Goal: Task Accomplishment & Management: Manage account settings

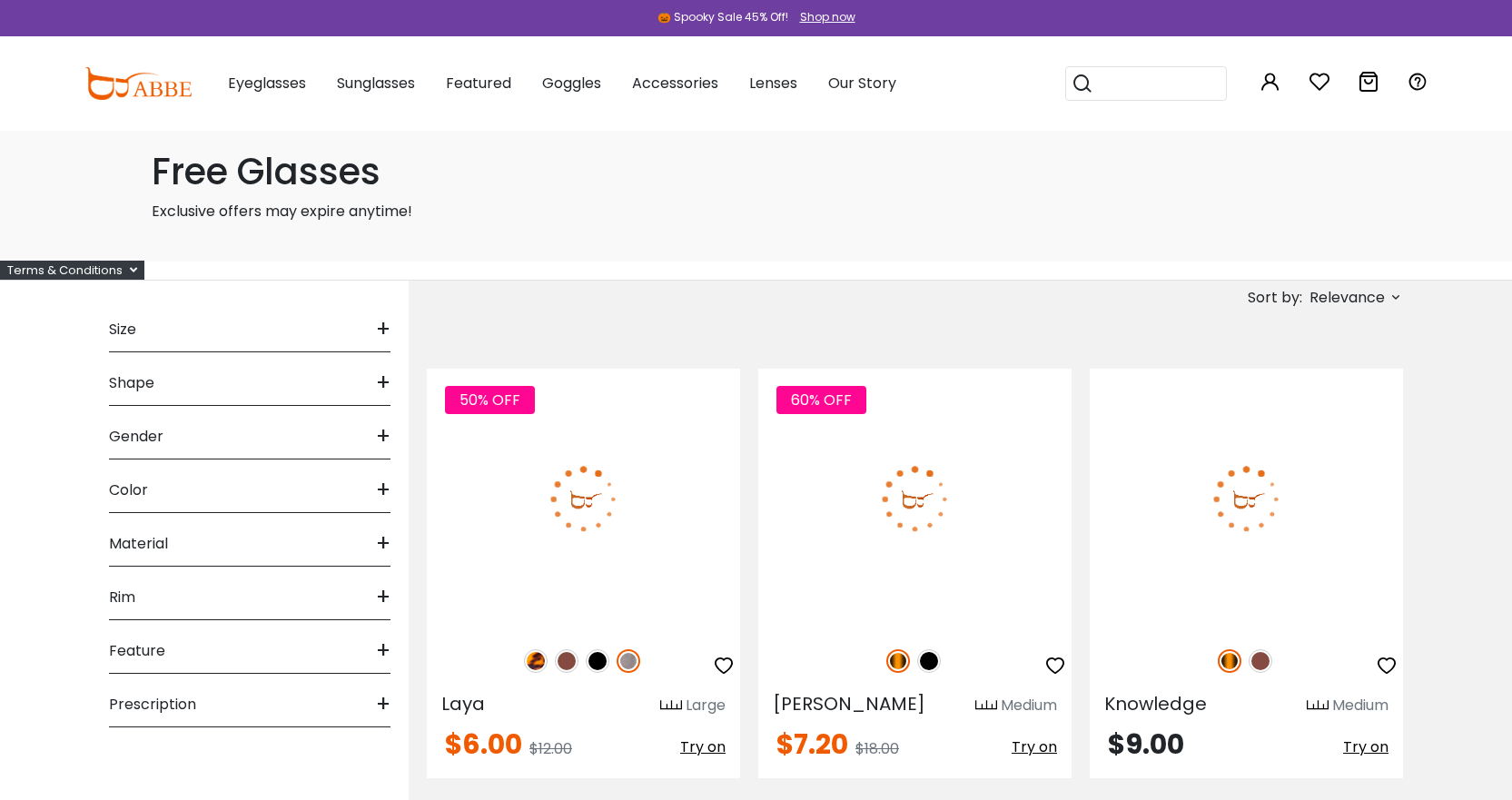
click at [1283, 84] on div "Popular Searches round Sunglasses aviator clear tortoise cat Recommended Laya $…" at bounding box center [1233, 83] width 390 height 94
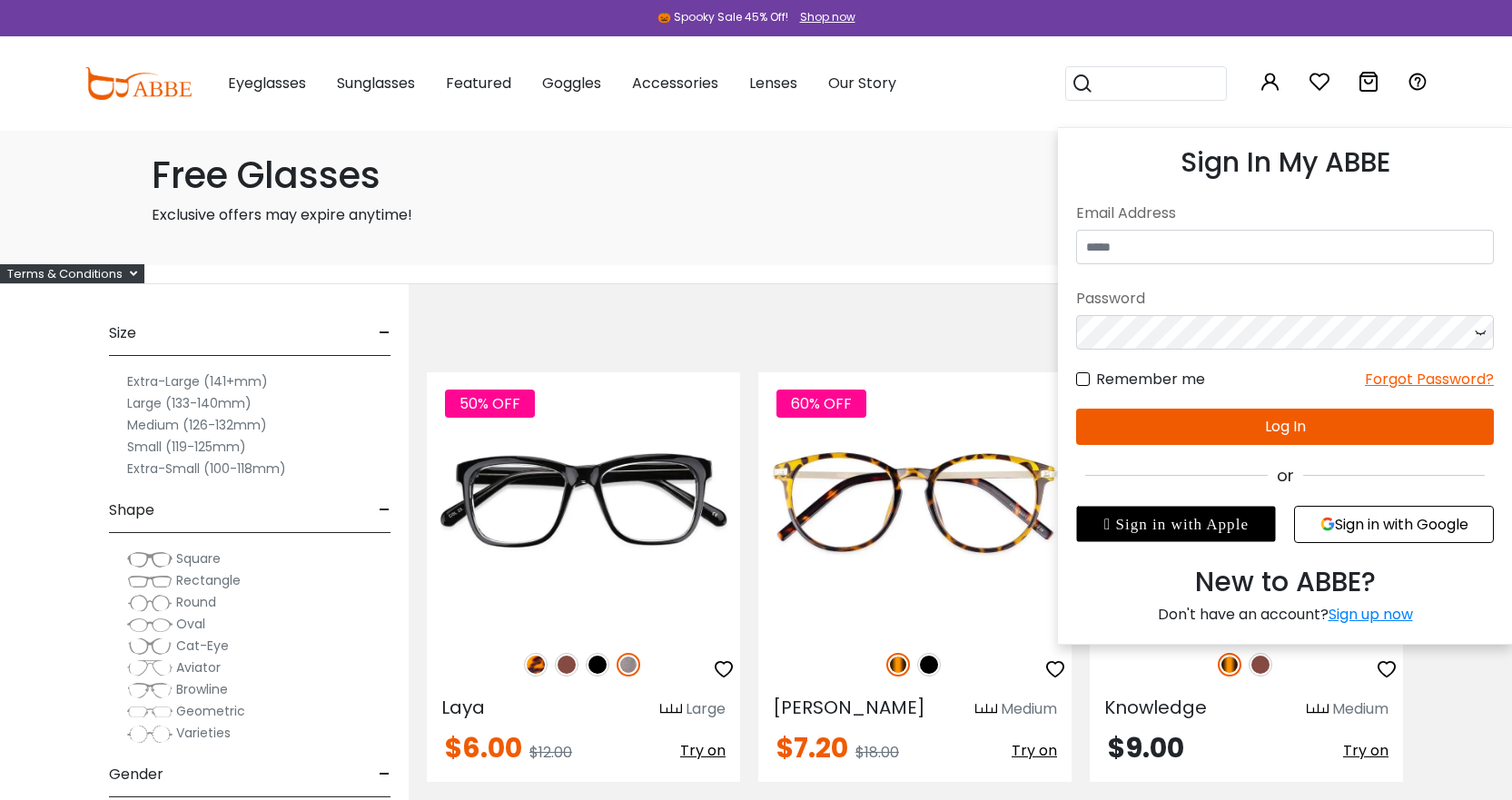
click at [1420, 522] on button "Sign in with Google" at bounding box center [1394, 524] width 200 height 37
click at [1385, 530] on button "Sign in with Google" at bounding box center [1394, 524] width 200 height 37
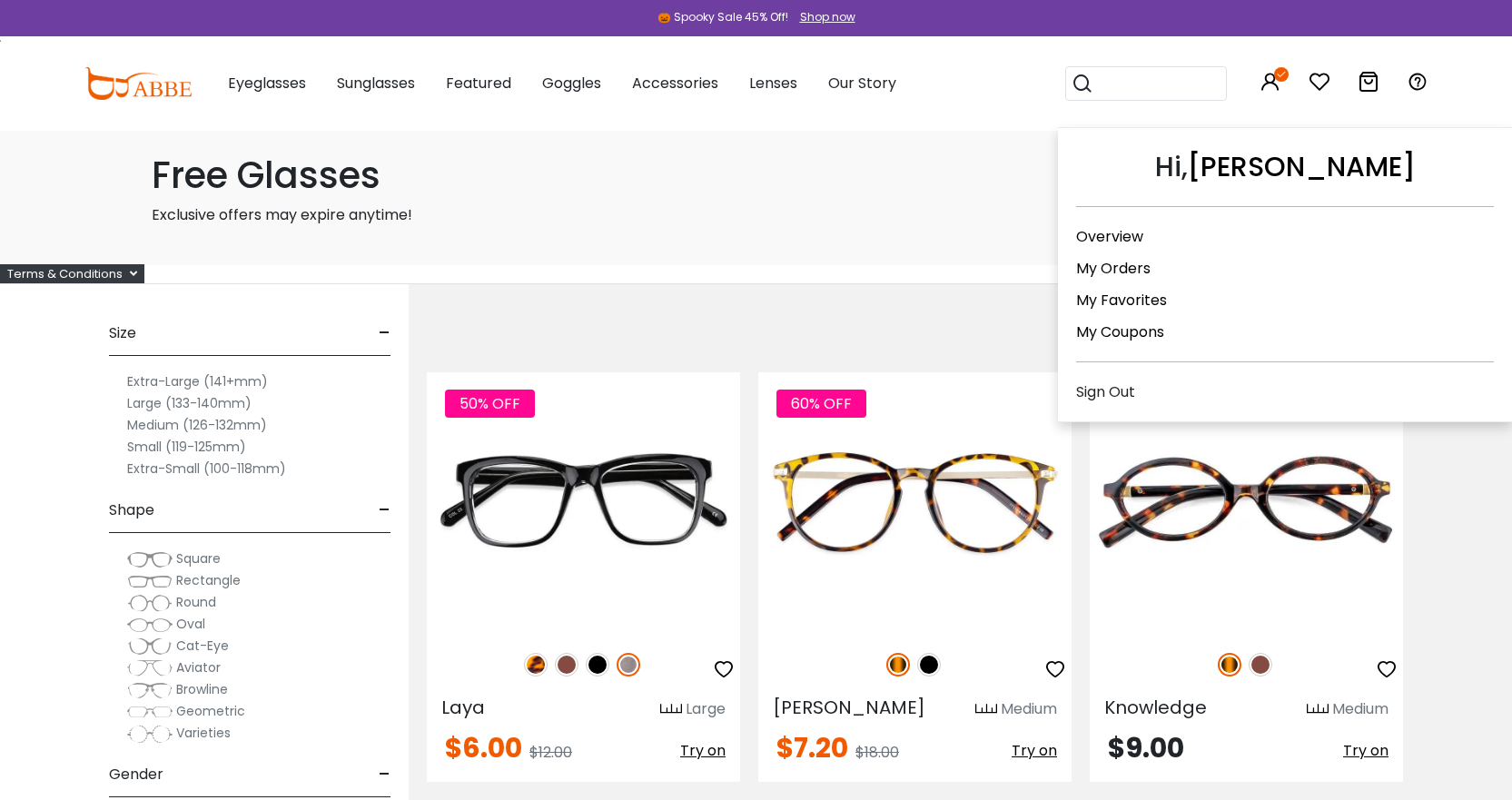
click at [1131, 271] on link "My Orders" at bounding box center [1113, 269] width 74 height 21
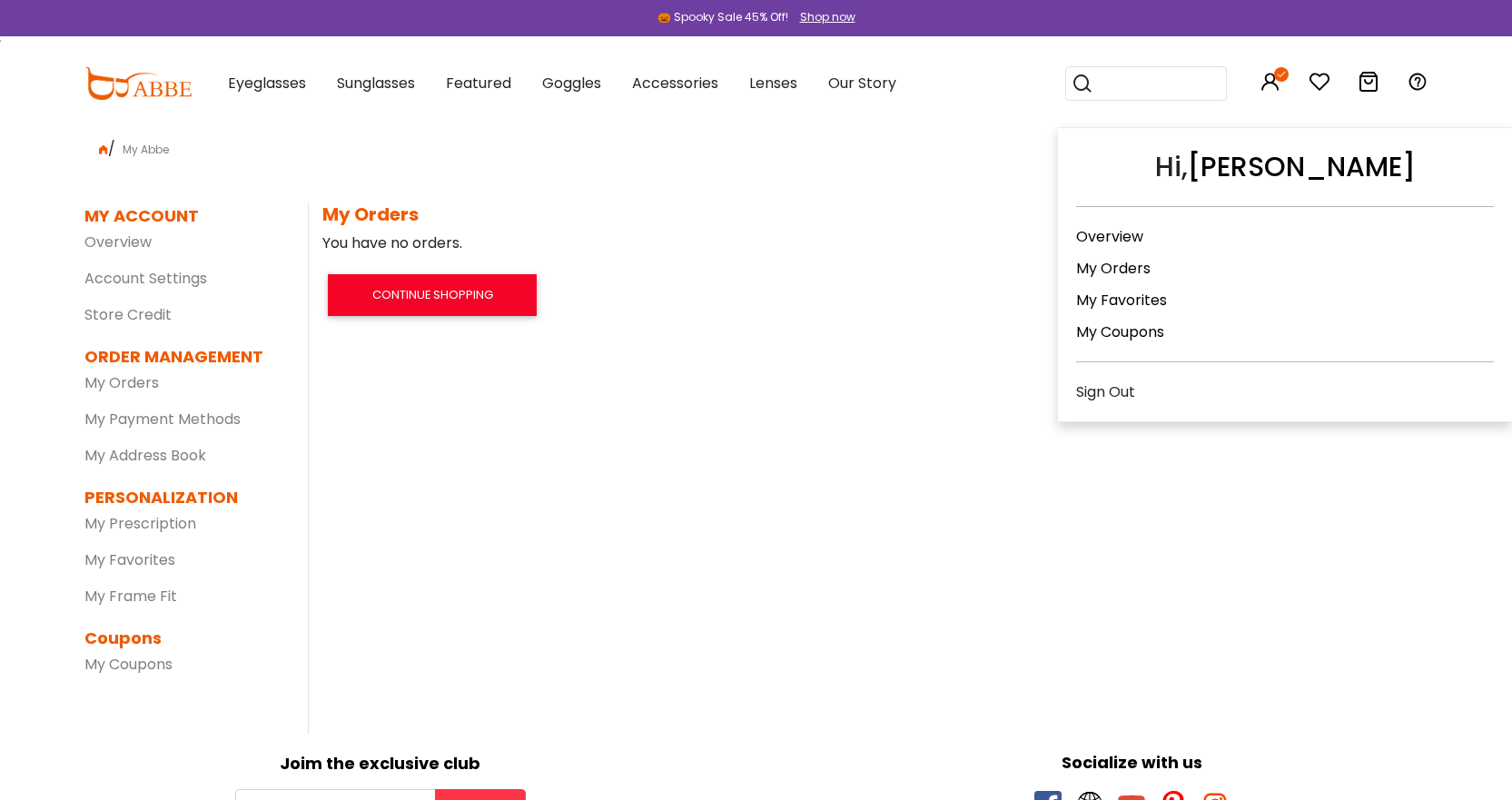
click at [1123, 389] on div "Sign Out" at bounding box center [1284, 392] width 418 height 23
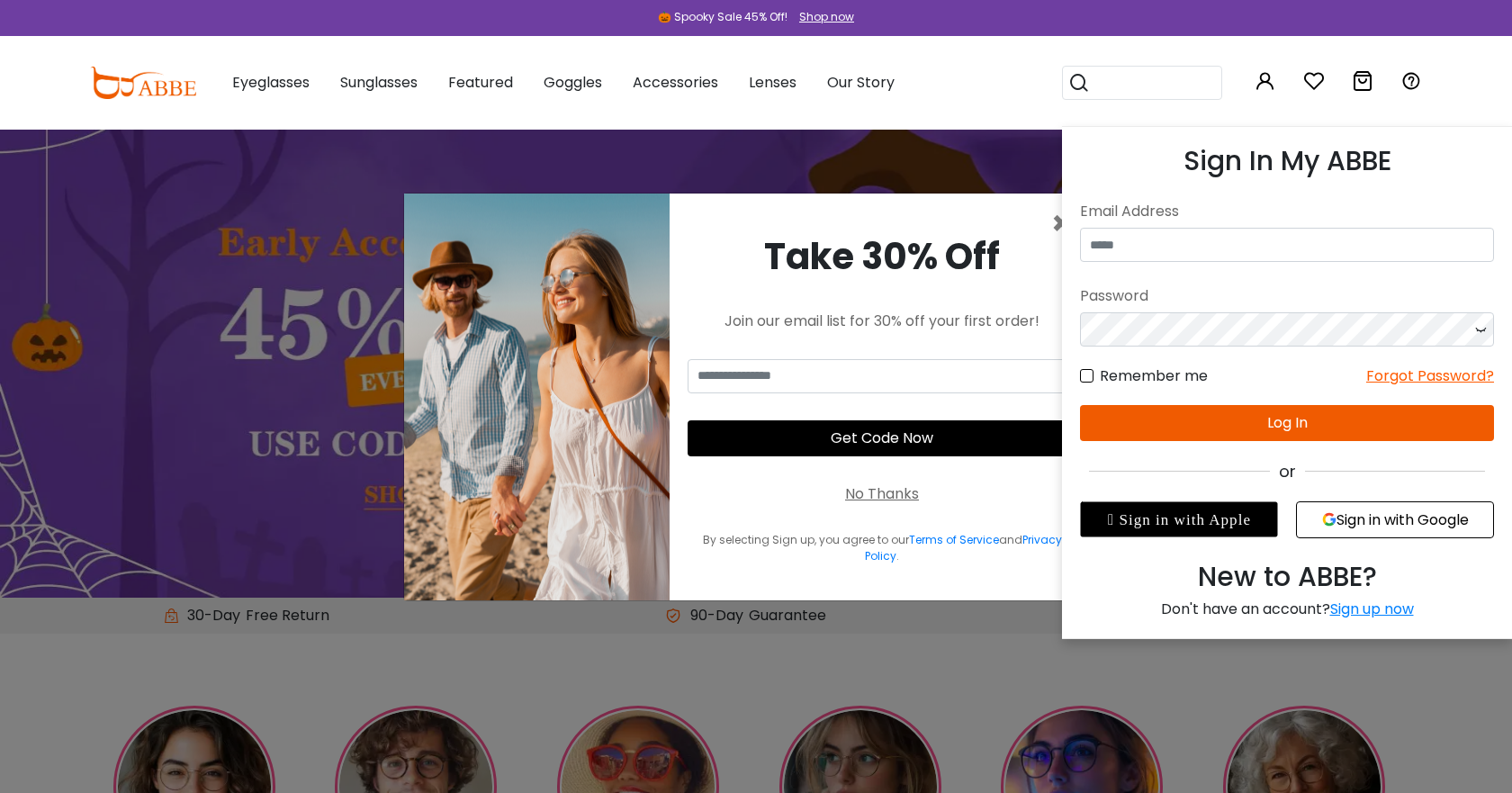
click at [1241, 239] on input "email" at bounding box center [1287, 245] width 414 height 34
click at [1233, 244] on input "email" at bounding box center [1287, 245] width 414 height 34
click at [1173, 519] on div " Sign in with Apple" at bounding box center [1180, 519] width 198 height 36
click at [1222, 224] on div "Email Address" at bounding box center [1287, 211] width 414 height 32
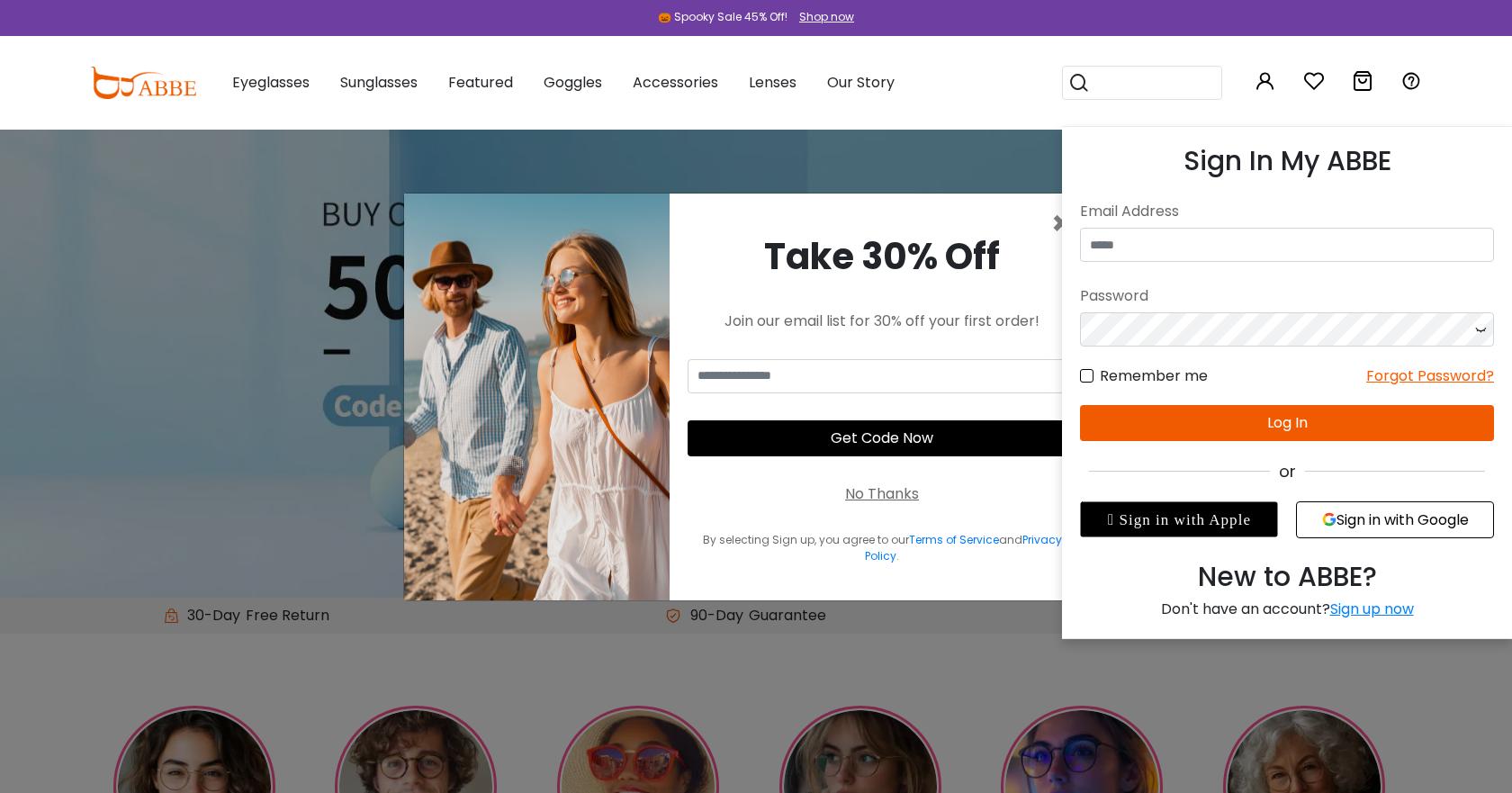
click at [1225, 236] on input "email" at bounding box center [1287, 245] width 414 height 34
click at [1131, 246] on input "email" at bounding box center [1287, 245] width 414 height 34
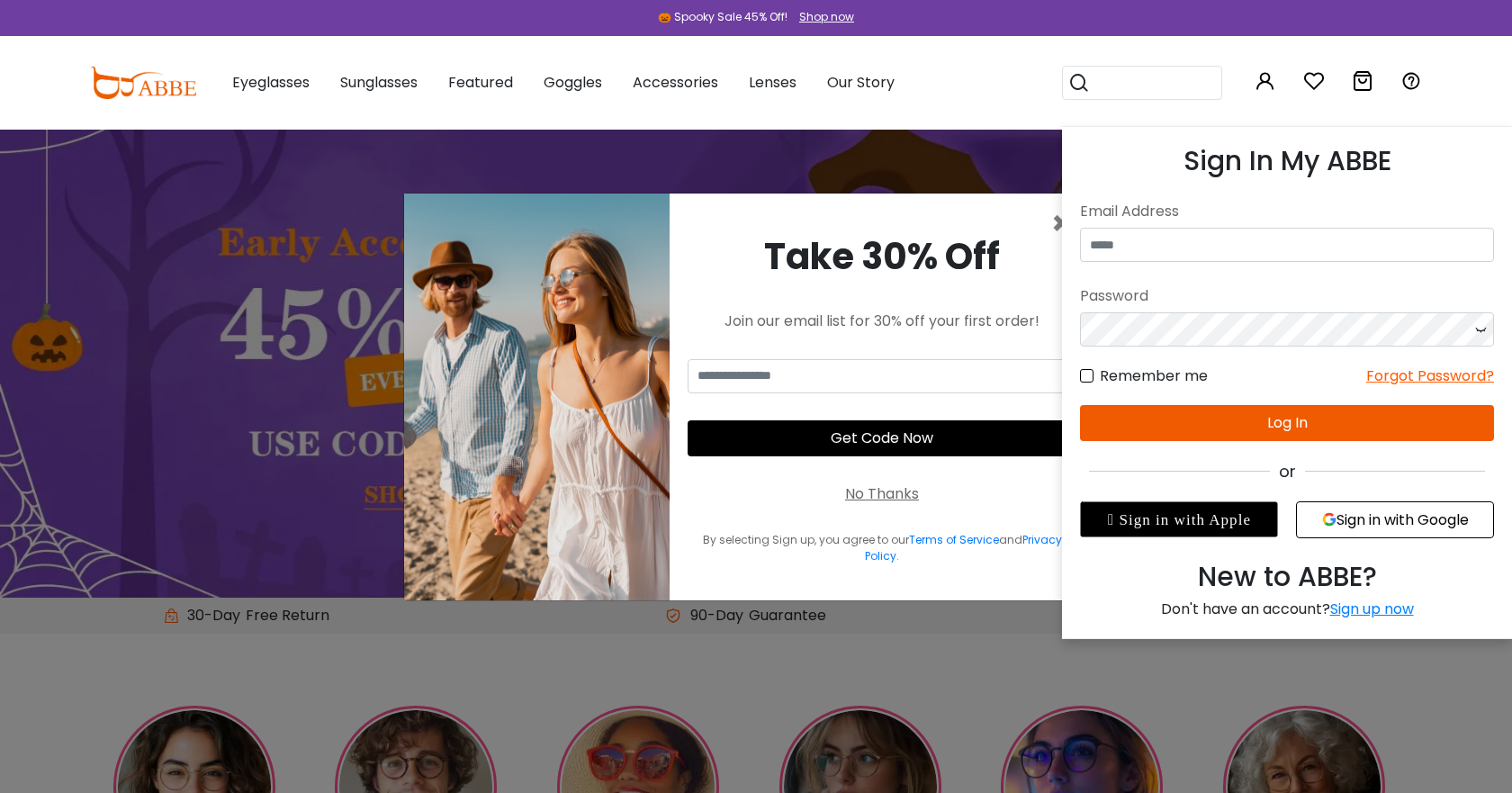
click at [1128, 248] on input "email" at bounding box center [1287, 245] width 414 height 34
click at [1127, 248] on input "email" at bounding box center [1287, 245] width 414 height 34
